Goal: Task Accomplishment & Management: Use online tool/utility

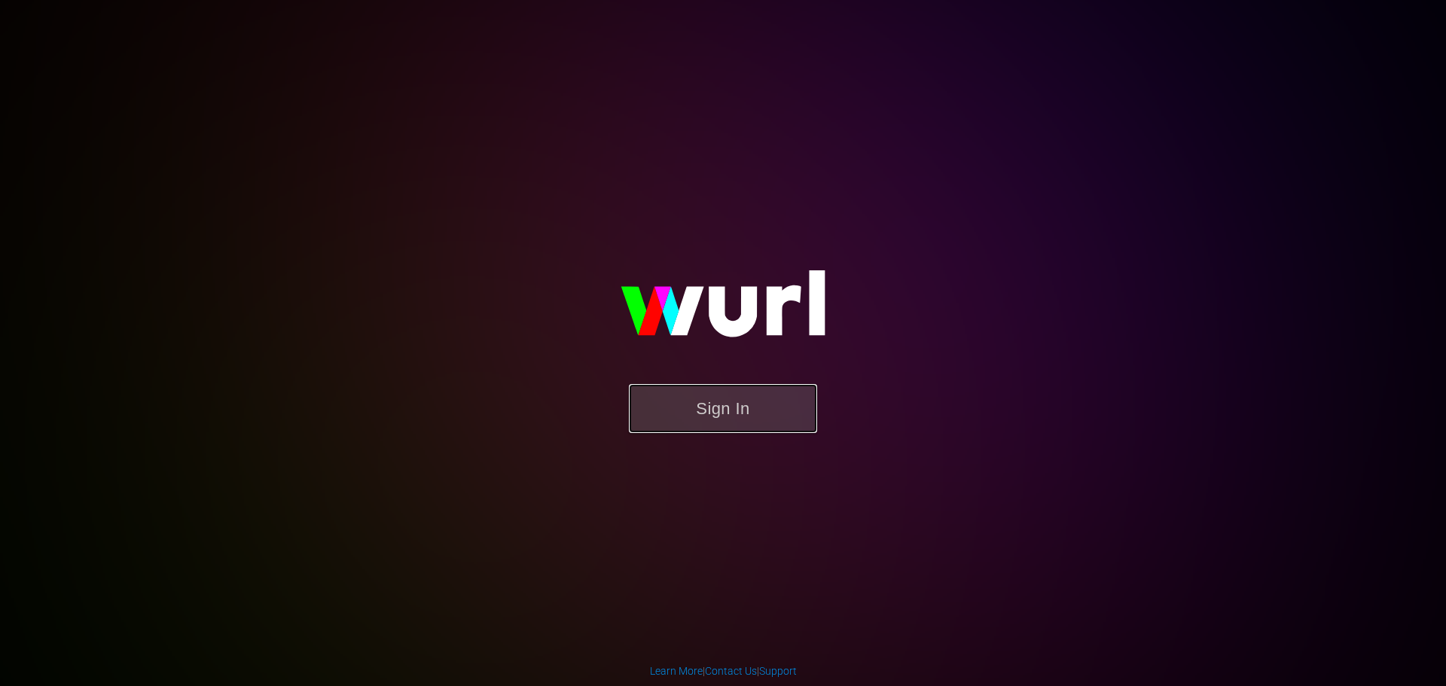
click at [704, 401] on button "Sign In" at bounding box center [723, 408] width 188 height 49
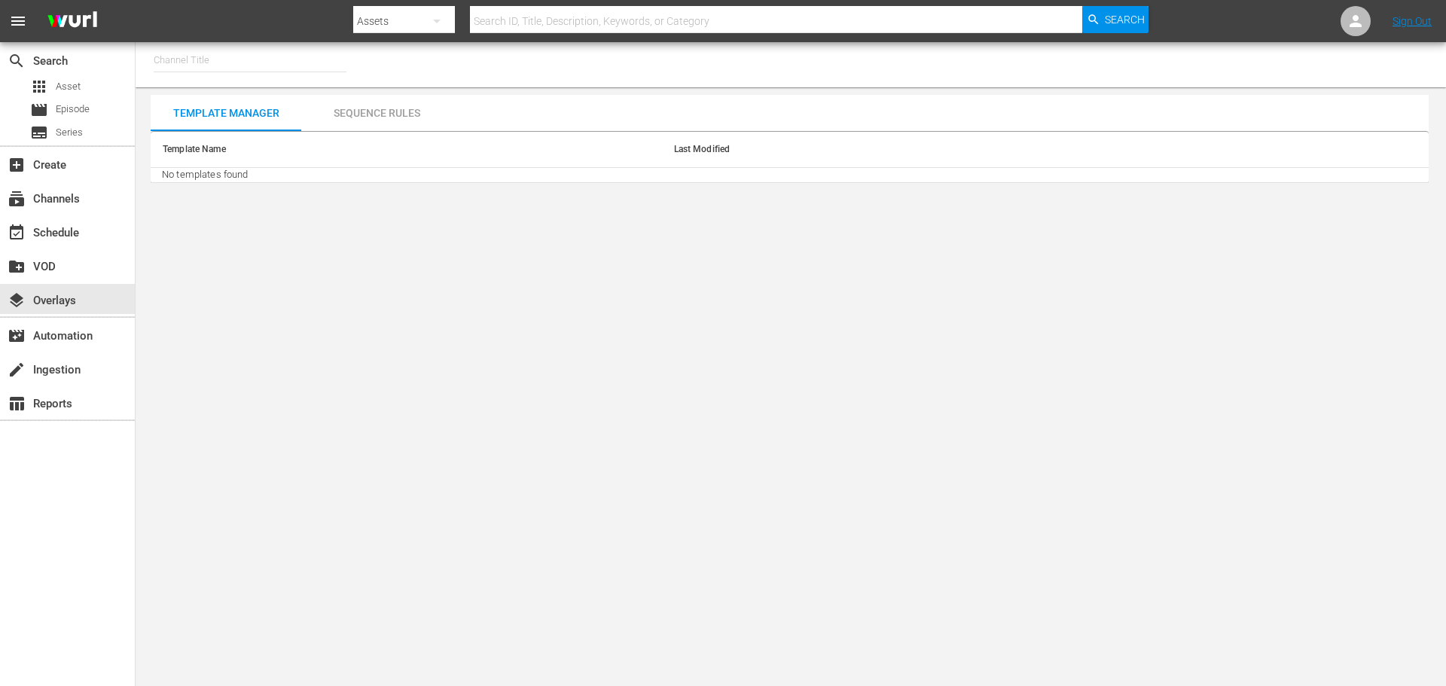
click at [223, 58] on input "text" at bounding box center [250, 60] width 193 height 36
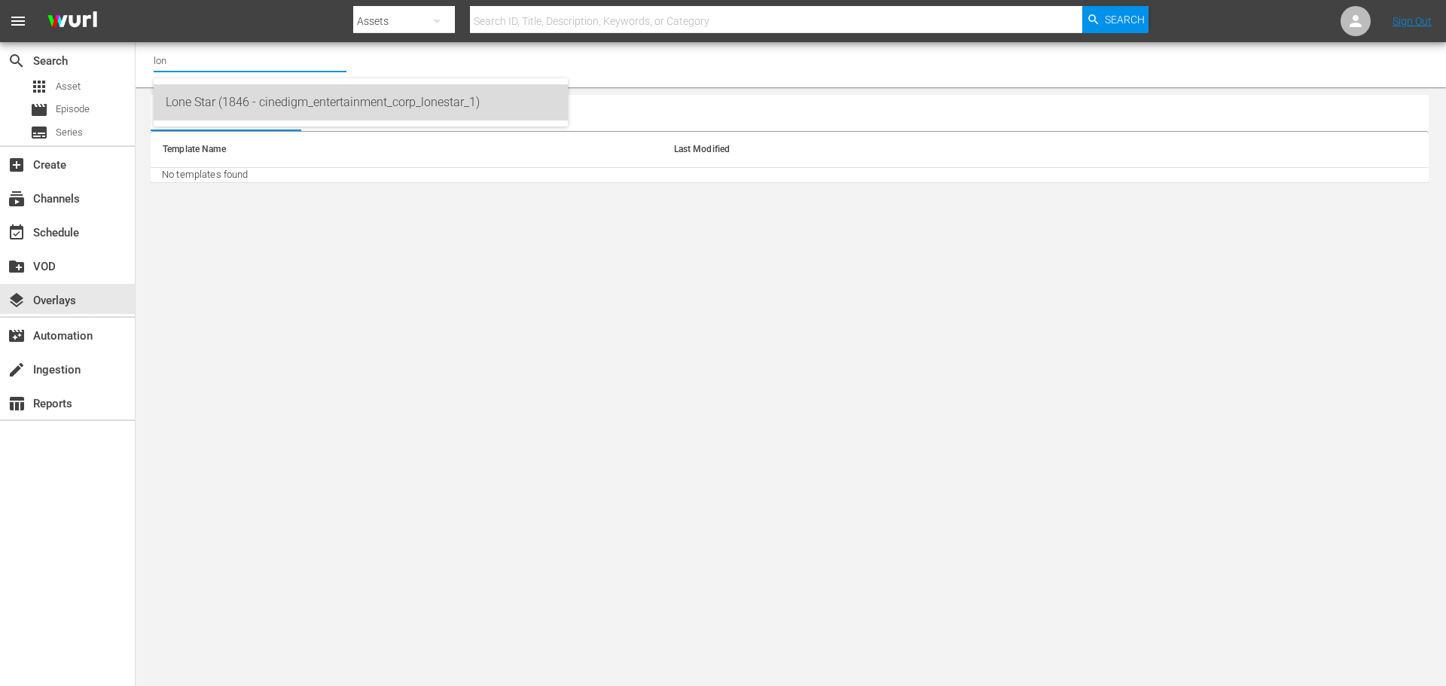
click at [240, 109] on div "Lone Star (1846 - cinedigm_entertainment_corp_lonestar_1)" at bounding box center [361, 102] width 390 height 36
type input "Lone Star (1846 - cinedigm_entertainment_corp_lonestar_1)"
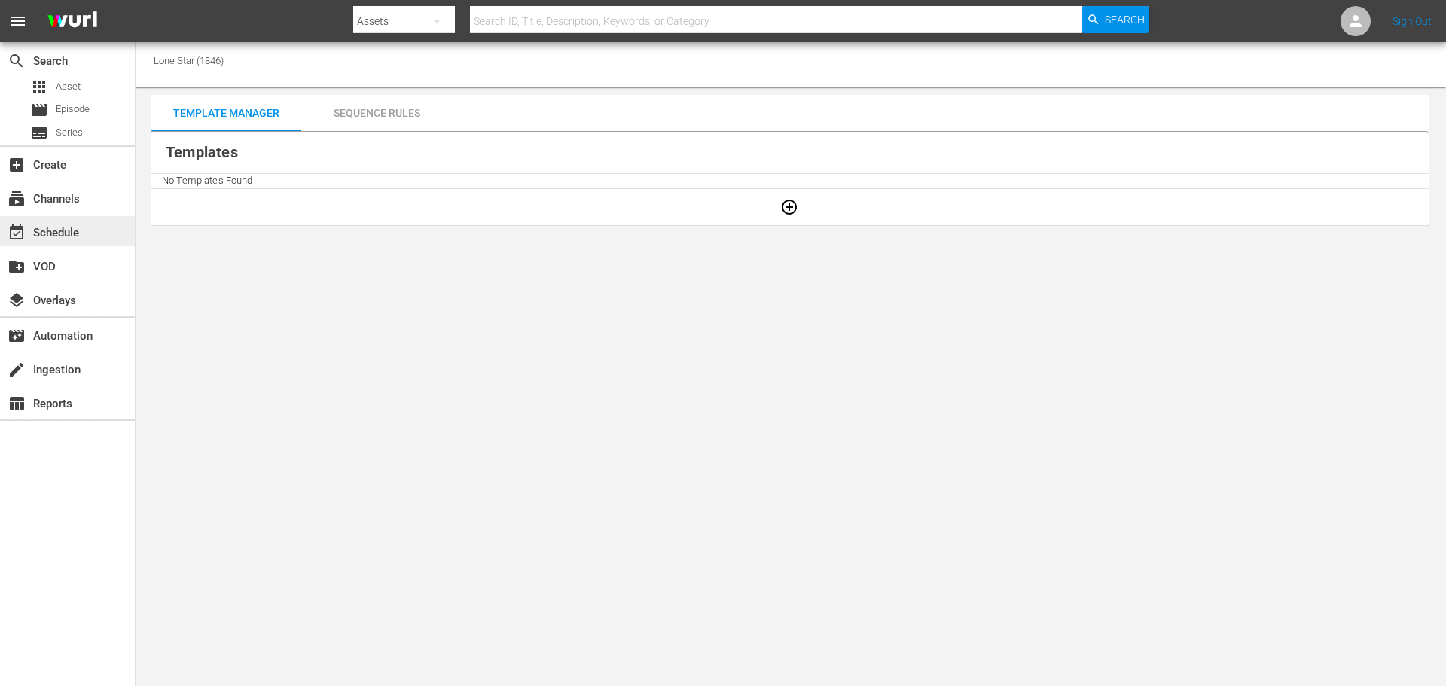
click at [53, 232] on div "event_available Schedule" at bounding box center [42, 231] width 84 height 14
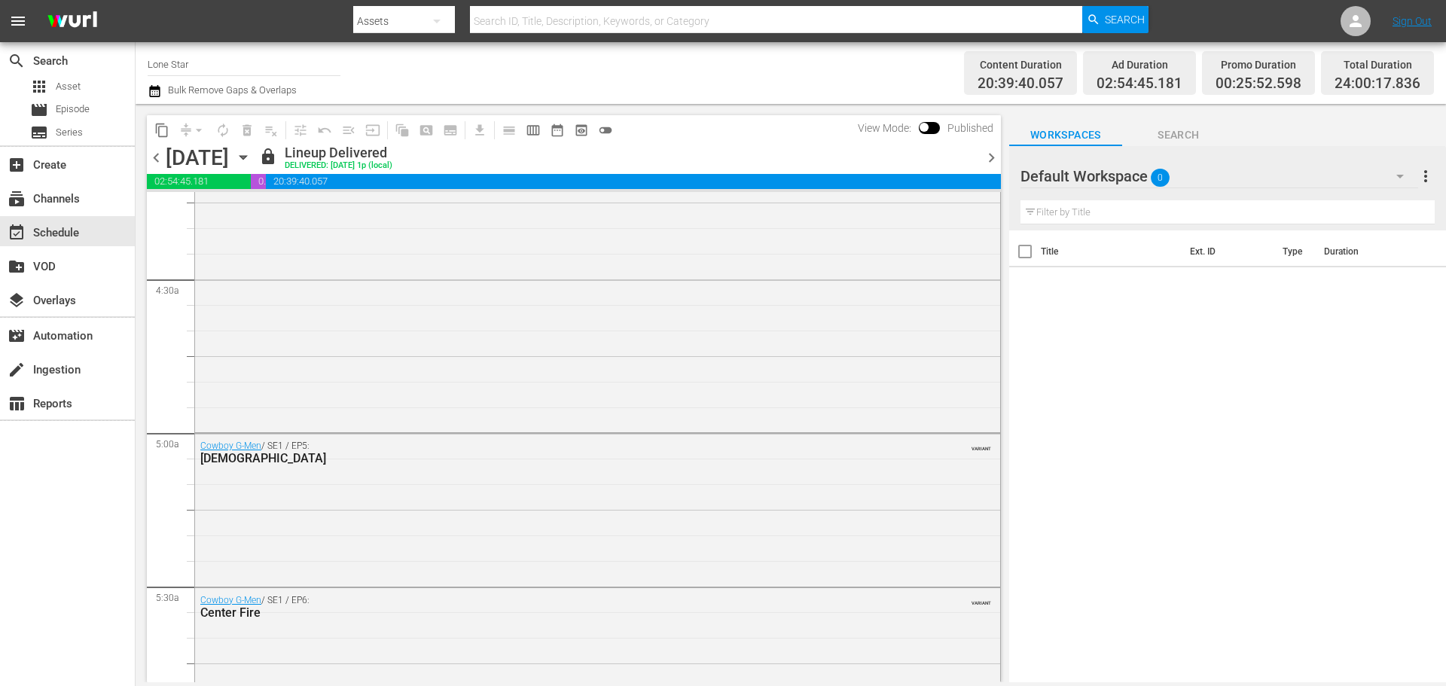
scroll to position [1356, 0]
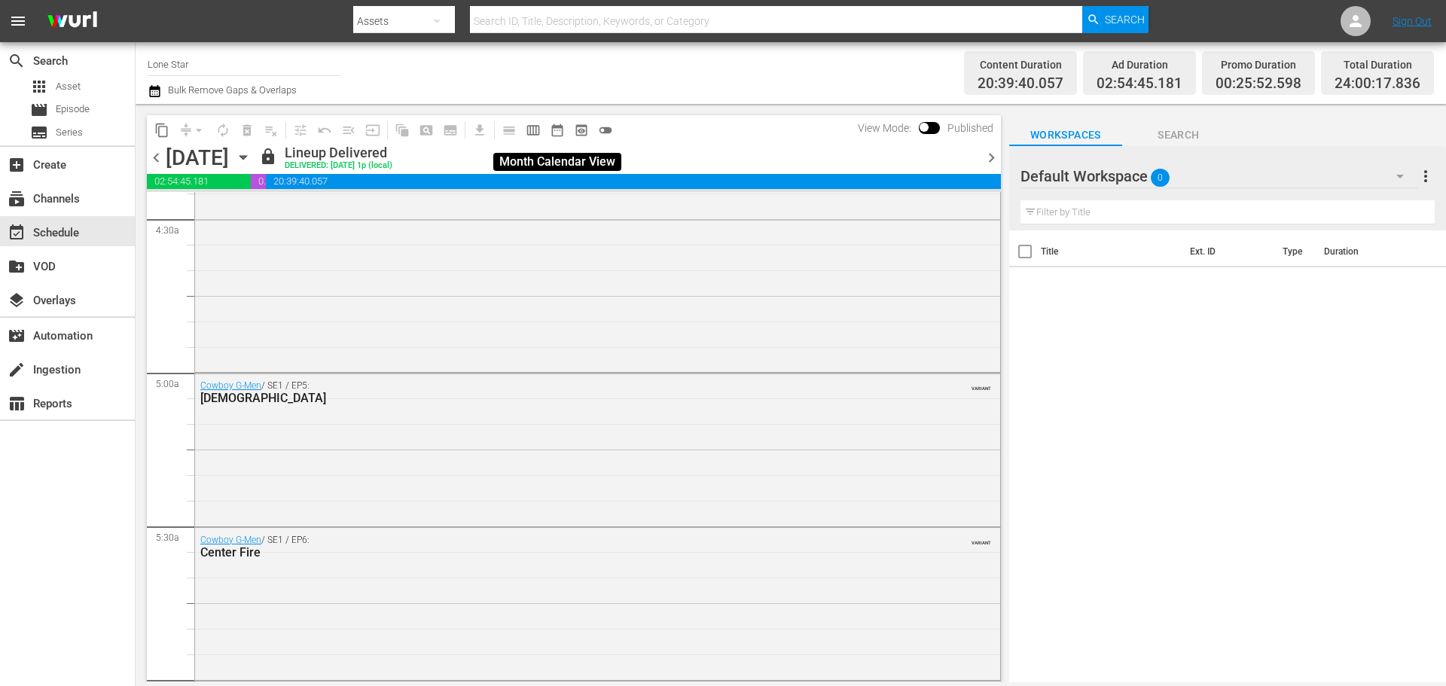
click at [557, 128] on span "date_range_outlined" at bounding box center [557, 130] width 15 height 15
